Goal: Information Seeking & Learning: Find specific fact

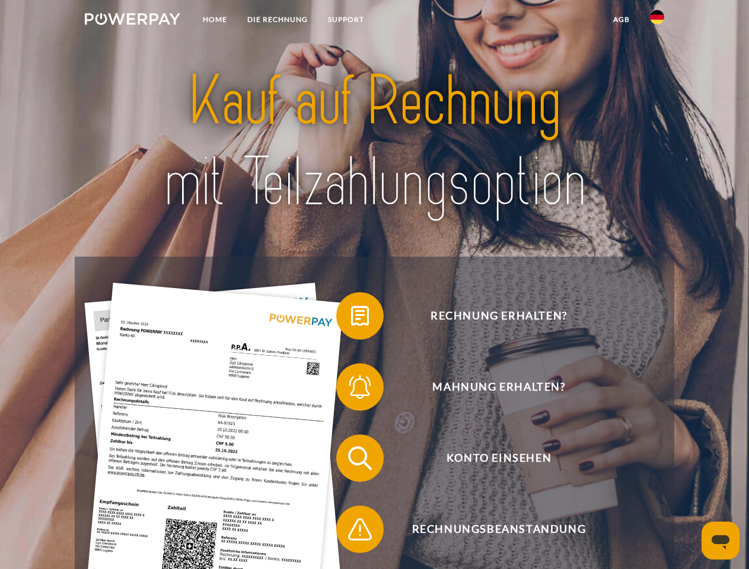
click at [132, 21] on img at bounding box center [132, 19] width 95 height 12
click at [657, 21] on img at bounding box center [657, 17] width 14 height 14
click at [621, 20] on link "agb" at bounding box center [621, 19] width 37 height 21
click at [351, 318] on span at bounding box center [341, 315] width 59 height 59
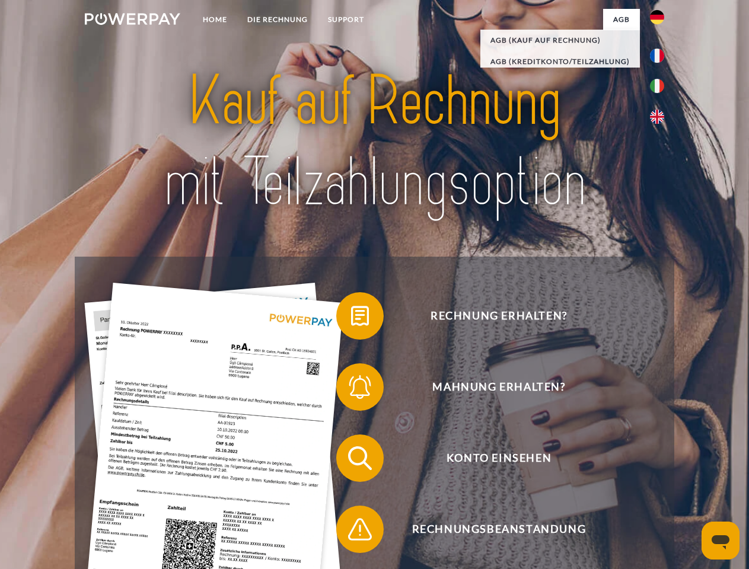
click at [351, 389] on span at bounding box center [341, 386] width 59 height 59
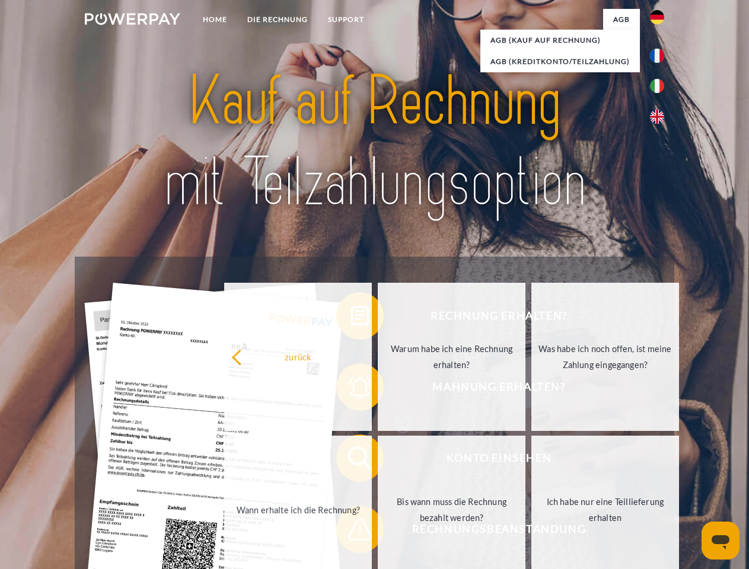
click at [378, 461] on link "Bis wann muss die Rechnung bezahlt werden?" at bounding box center [452, 510] width 148 height 148
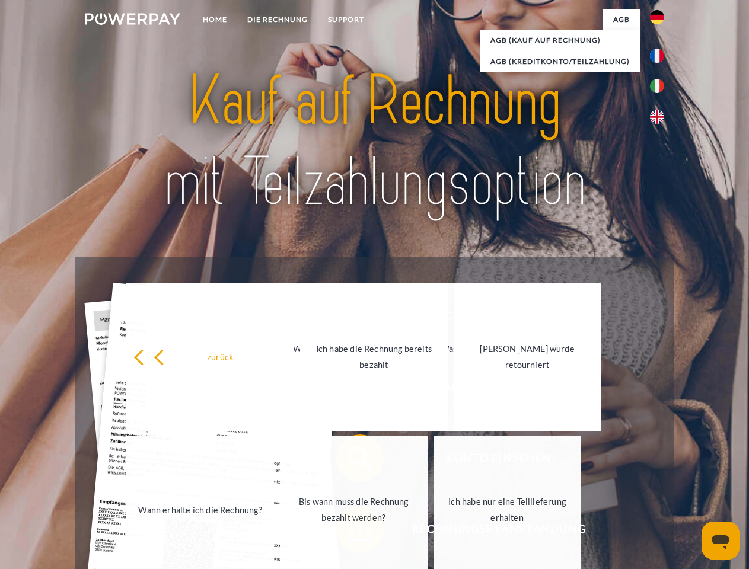
click at [351, 532] on link "Bis wann muss die Rechnung bezahlt werden?" at bounding box center [354, 510] width 148 height 148
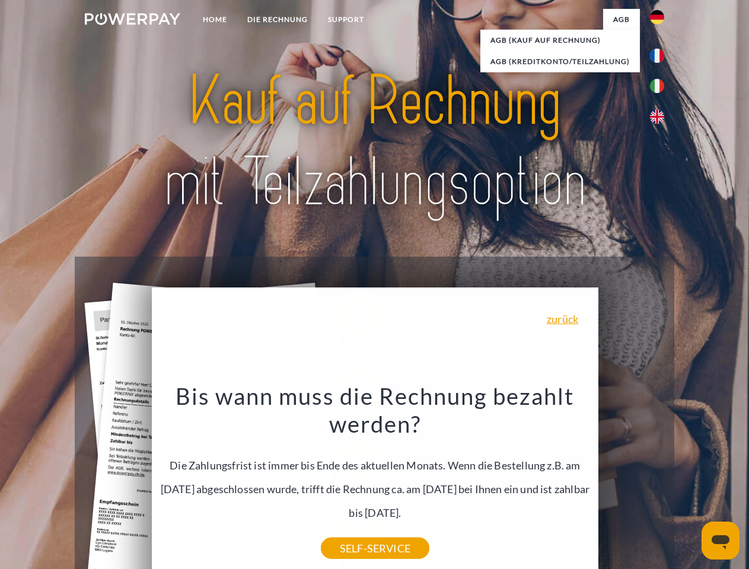
click at [720, 541] on icon "Messaging-Fenster öffnen" at bounding box center [720, 542] width 18 height 14
